Goal: Navigation & Orientation: Find specific page/section

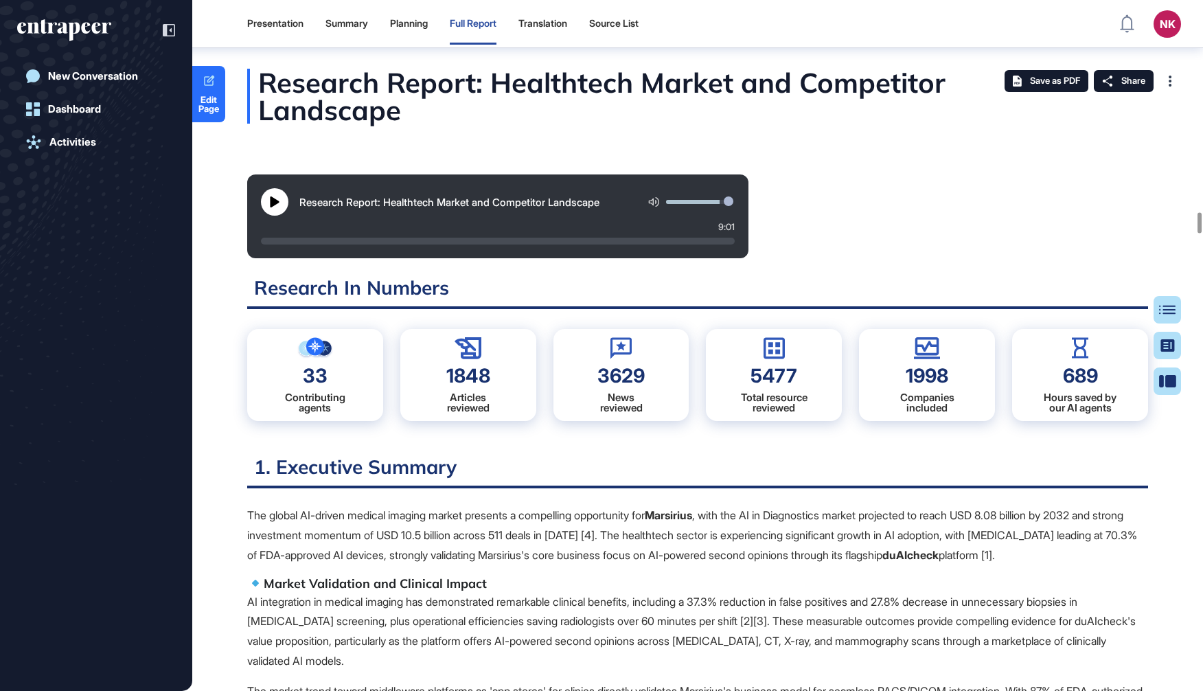
scroll to position [6, 0]
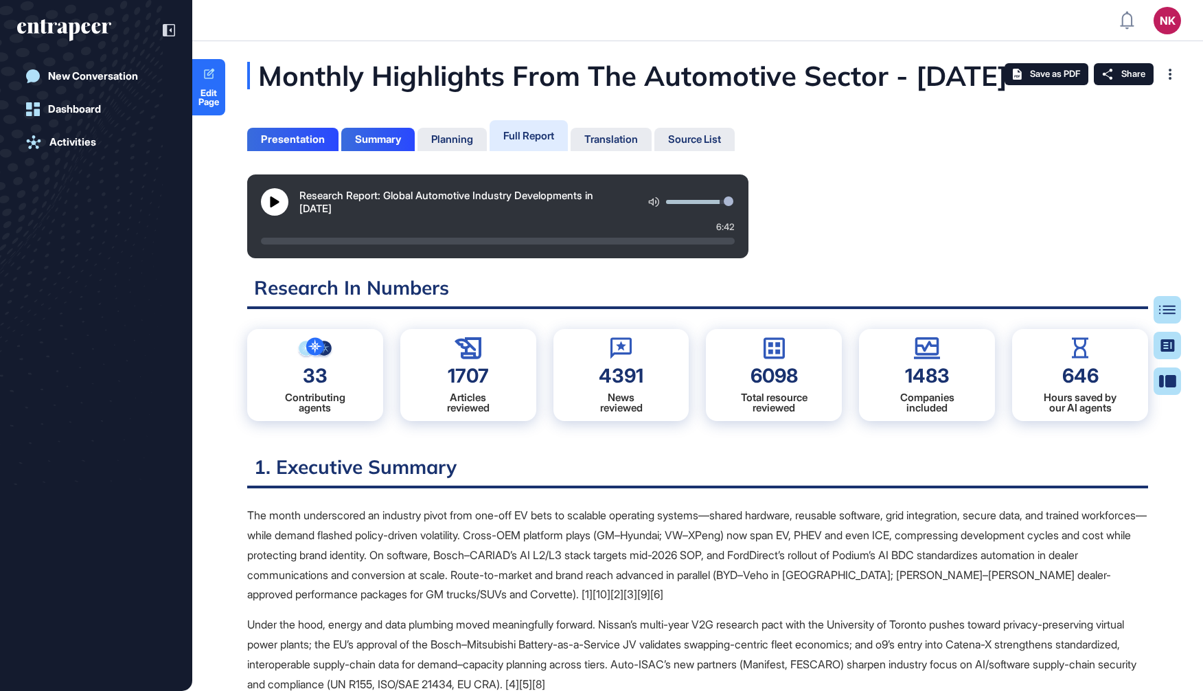
scroll to position [6, 0]
click at [381, 151] on div "Summary" at bounding box center [377, 139] width 73 height 23
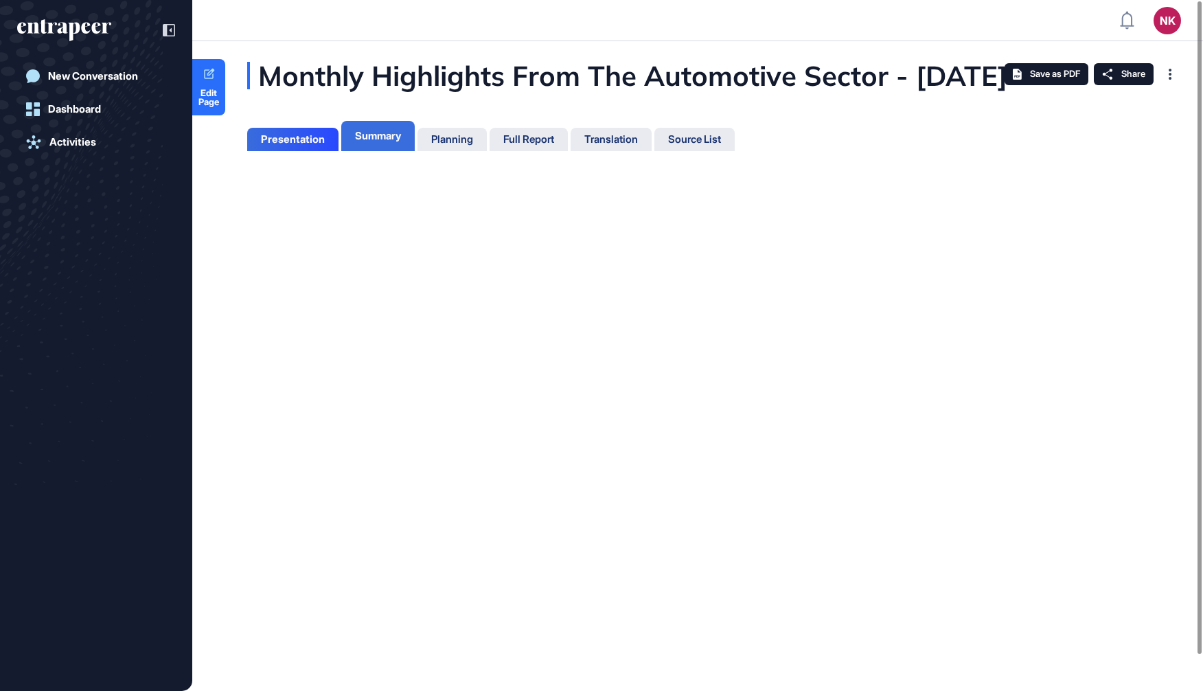
scroll to position [6, 0]
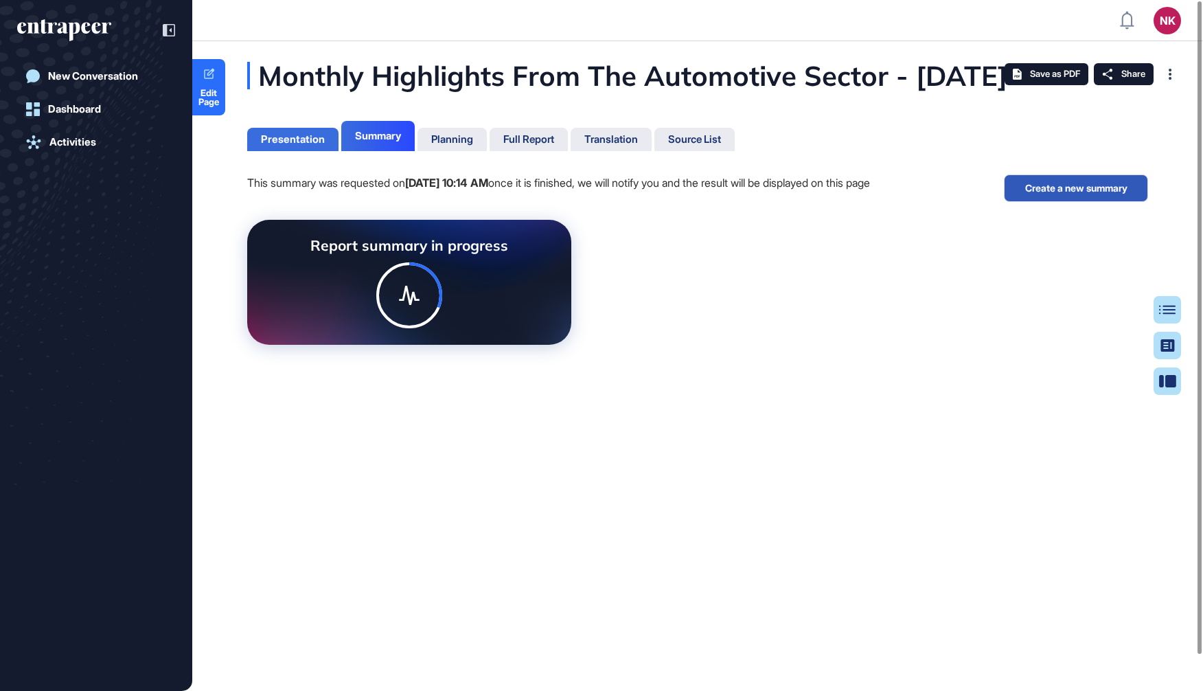
click at [302, 146] on div "Presentation" at bounding box center [293, 139] width 64 height 12
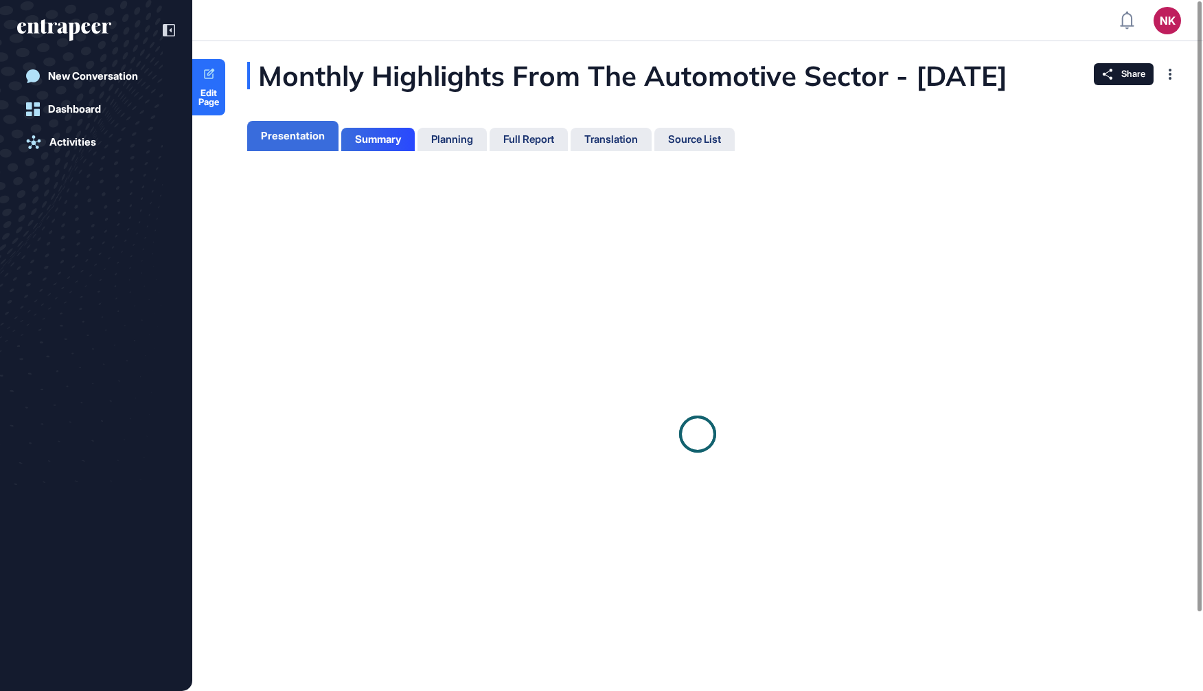
scroll to position [6, 0]
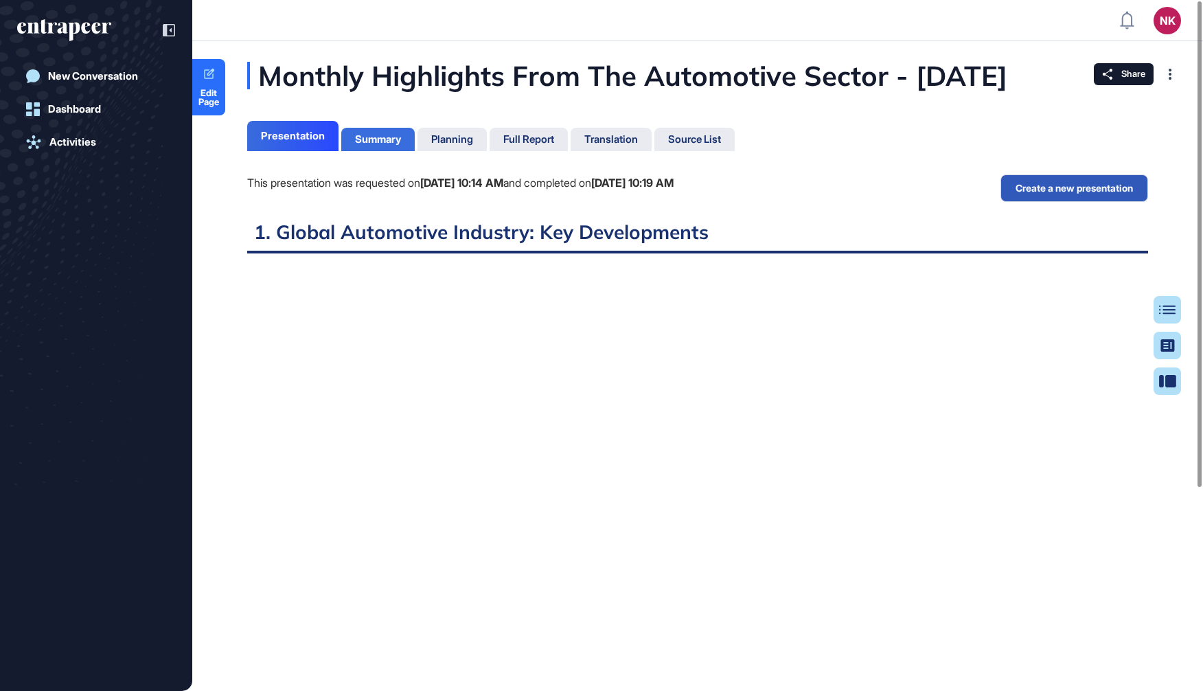
scroll to position [6, 0]
click at [368, 151] on div "Summary" at bounding box center [377, 139] width 73 height 23
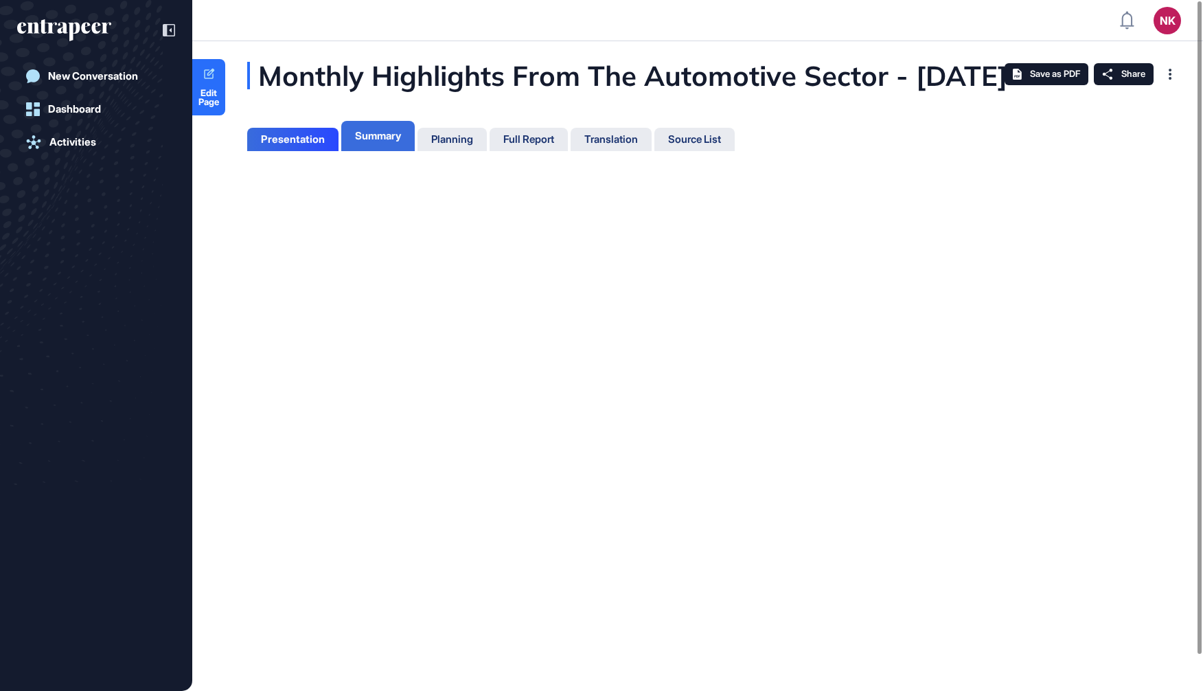
scroll to position [6, 0]
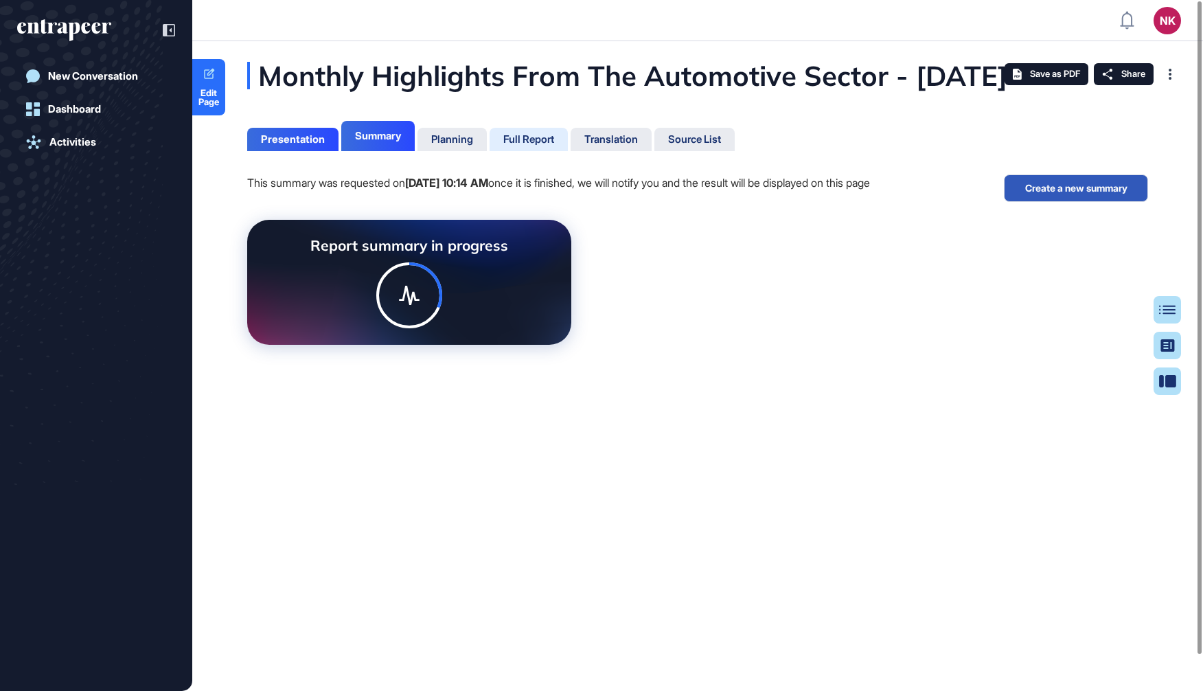
click at [509, 146] on div "Full Report" at bounding box center [528, 139] width 51 height 12
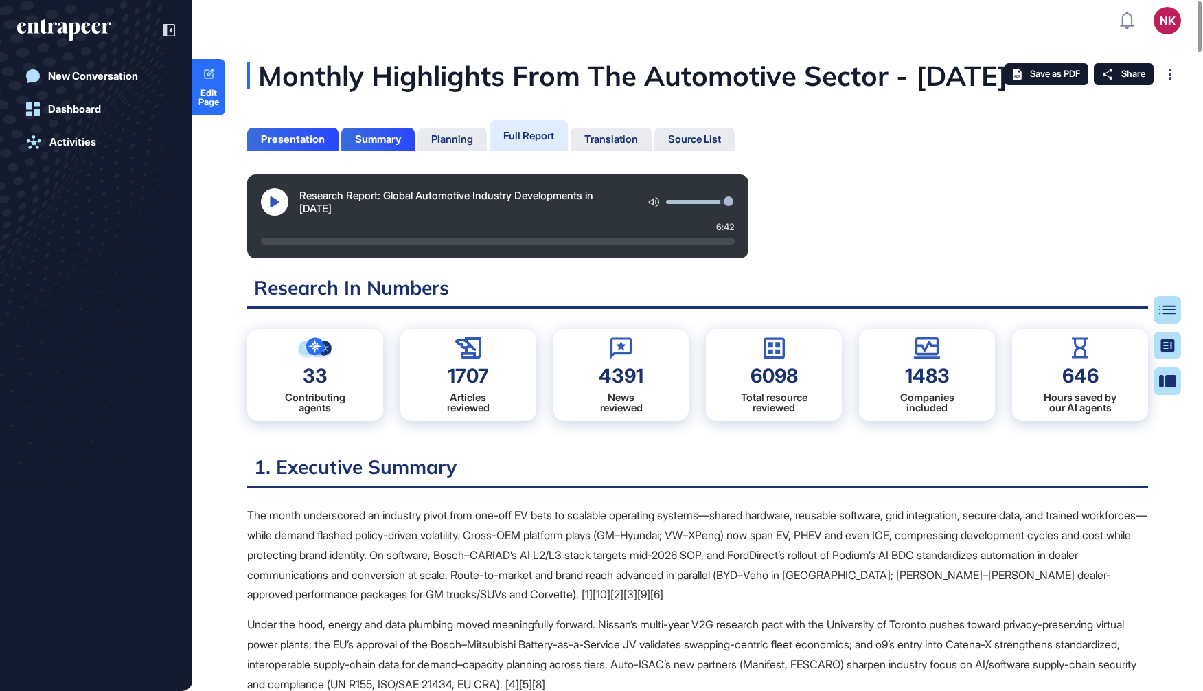
click at [274, 207] on icon at bounding box center [274, 201] width 9 height 11
click at [287, 244] on div at bounding box center [498, 241] width 474 height 7
click at [275, 207] on icon at bounding box center [274, 201] width 11 height 11
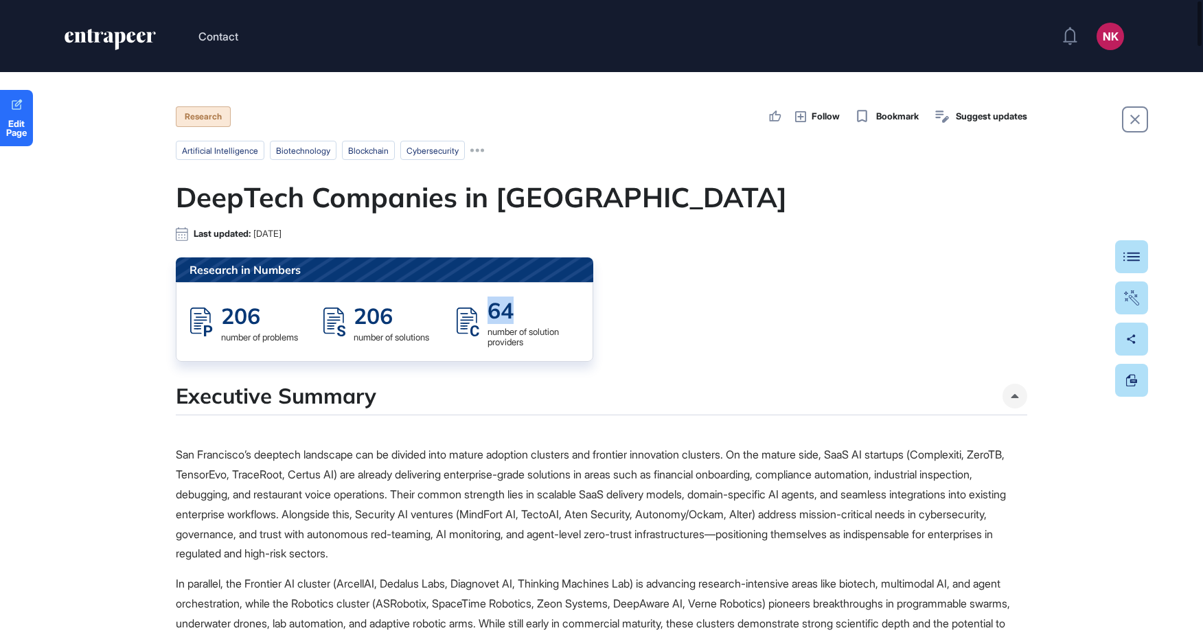
drag, startPoint x: 522, startPoint y: 313, endPoint x: 465, endPoint y: 309, distance: 57.1
click at [465, 309] on div "64 number of solution providers" at bounding box center [518, 322] width 122 height 51
click at [522, 314] on div "64" at bounding box center [532, 310] width 91 height 27
drag, startPoint x: 522, startPoint y: 314, endPoint x: 465, endPoint y: 313, distance: 56.3
click at [465, 313] on div "64 number of solution providers" at bounding box center [518, 322] width 122 height 51
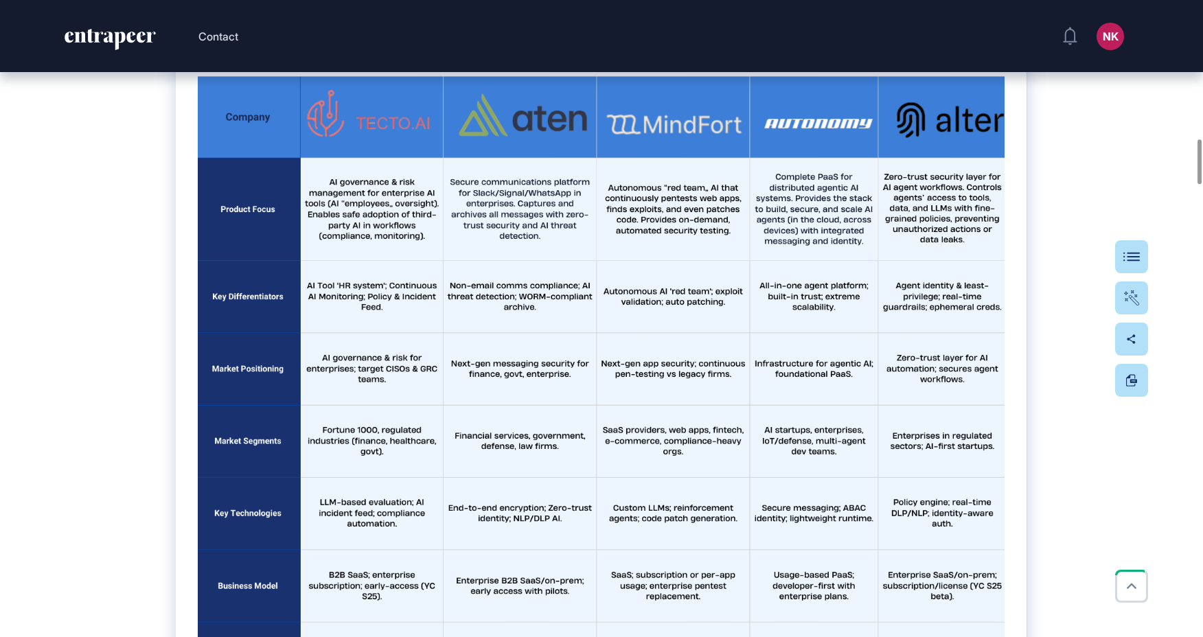
scroll to position [1885, 0]
